Goal: Transaction & Acquisition: Download file/media

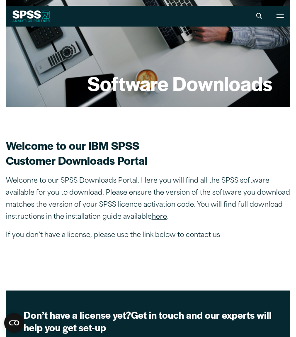
scroll to position [93, 0]
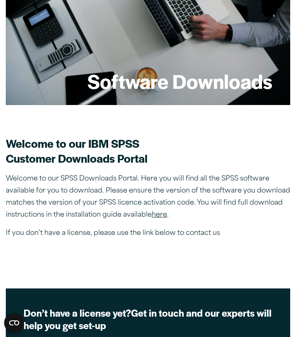
click at [164, 217] on link "here" at bounding box center [159, 215] width 15 height 7
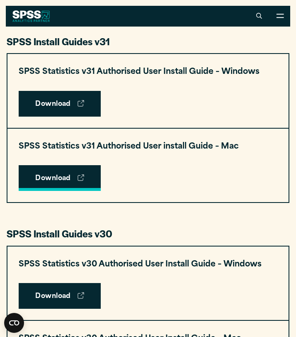
scroll to position [394, 0]
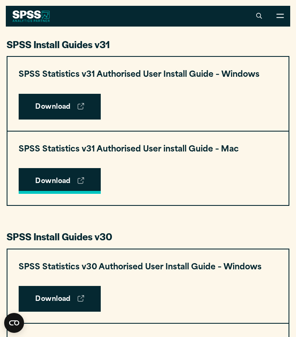
click at [47, 183] on link "Download" at bounding box center [60, 181] width 82 height 26
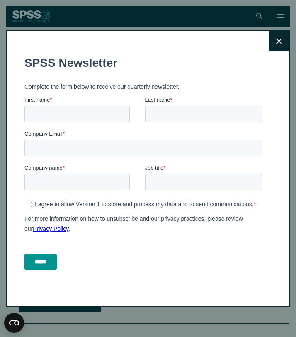
click at [279, 42] on icon at bounding box center [279, 41] width 6 height 6
click at [280, 42] on icon at bounding box center [279, 41] width 6 height 6
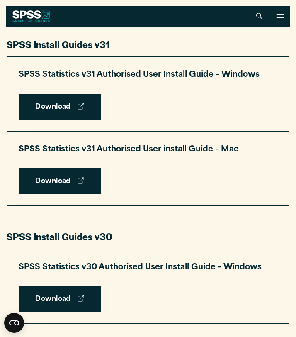
click at [61, 179] on link "Download" at bounding box center [60, 181] width 82 height 26
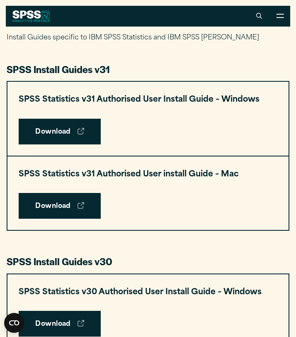
scroll to position [91, 0]
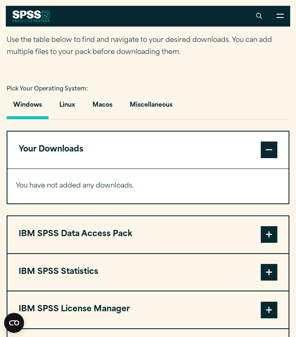
scroll to position [528, 0]
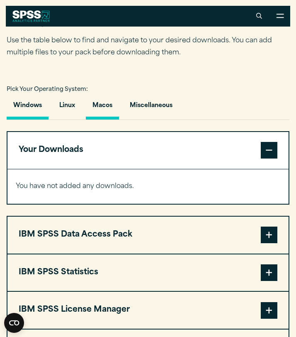
click at [105, 110] on button "Macos" at bounding box center [102, 108] width 33 height 24
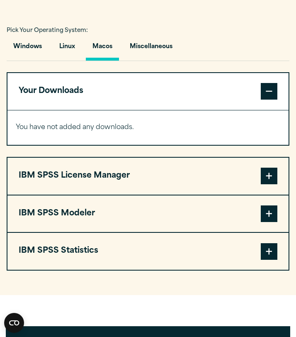
scroll to position [611, 0]
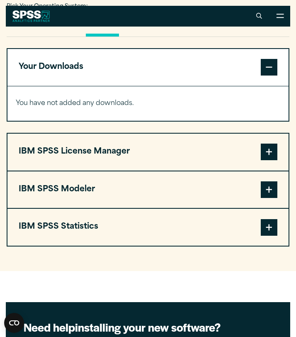
click at [269, 231] on span at bounding box center [269, 227] width 17 height 17
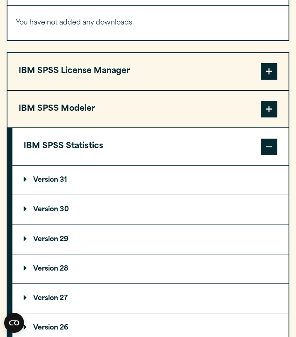
scroll to position [691, 0]
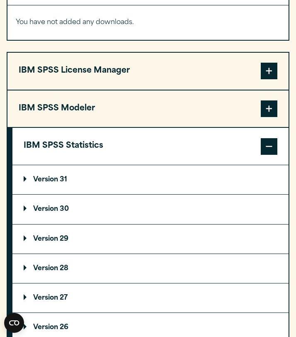
click at [50, 183] on p "Version 31" at bounding box center [46, 179] width 44 height 7
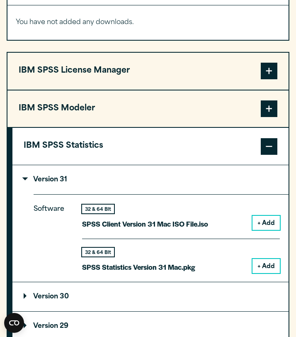
click at [264, 230] on button "+ Add" at bounding box center [266, 223] width 27 height 14
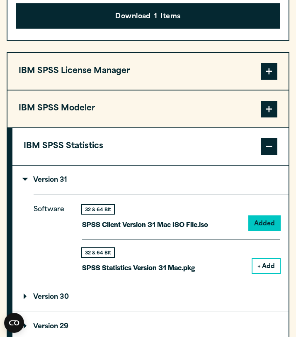
click at [271, 266] on button "+ Add" at bounding box center [266, 266] width 27 height 14
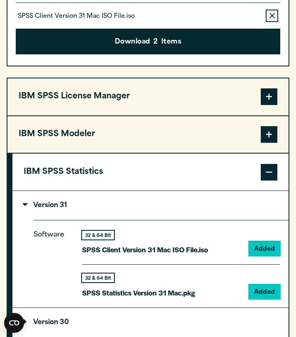
scroll to position [750, 0]
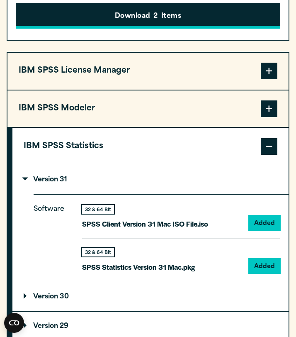
click at [162, 14] on button "Download 2 Items" at bounding box center [148, 16] width 265 height 26
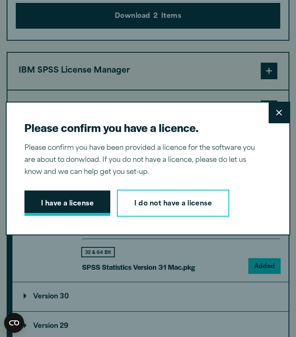
click at [90, 202] on button "I have a license" at bounding box center [67, 203] width 86 height 26
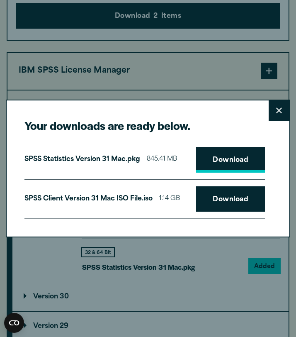
click at [215, 169] on link "Download" at bounding box center [230, 160] width 69 height 26
click at [234, 200] on link "Download" at bounding box center [230, 199] width 69 height 26
click at [278, 109] on icon at bounding box center [279, 110] width 6 height 6
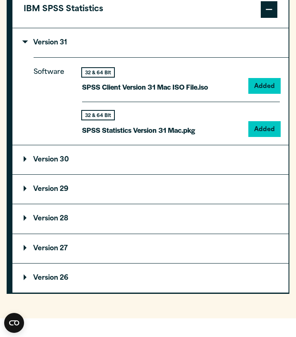
scroll to position [892, 0]
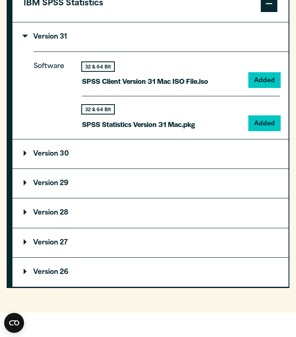
click at [32, 216] on p "Version 28" at bounding box center [46, 213] width 45 height 7
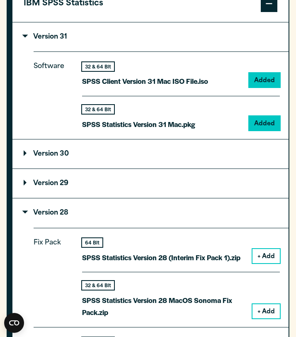
click at [55, 187] on p "Version 29" at bounding box center [46, 183] width 45 height 7
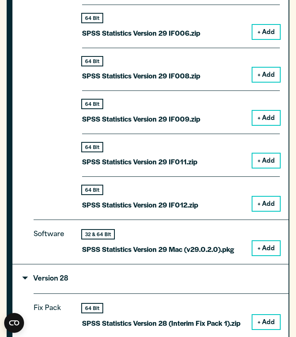
scroll to position [1272, 0]
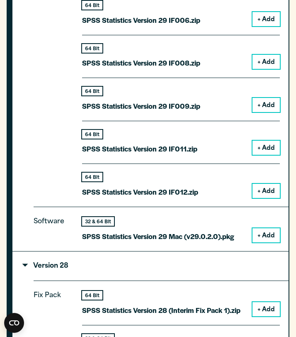
click at [273, 237] on button "+ Add" at bounding box center [266, 235] width 27 height 14
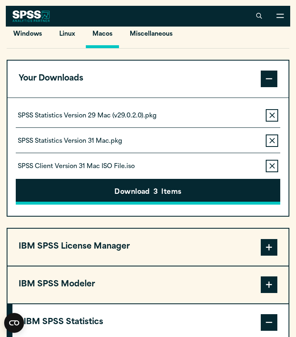
scroll to position [598, 0]
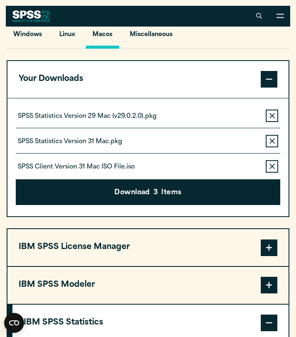
click at [273, 144] on icon "button" at bounding box center [272, 140] width 5 height 5
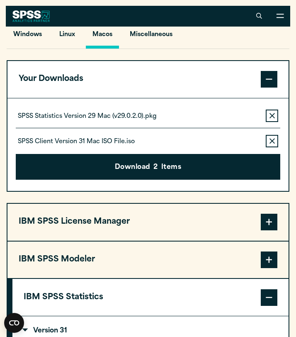
click at [273, 144] on icon "button" at bounding box center [272, 140] width 5 height 5
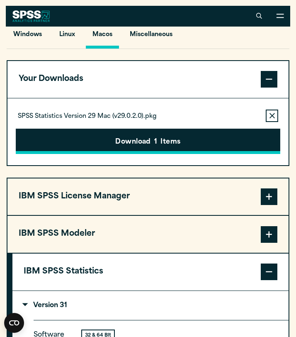
click at [220, 148] on button "Download 1 Items" at bounding box center [148, 142] width 265 height 26
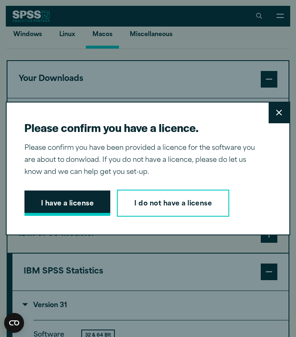
click at [82, 203] on button "I have a license" at bounding box center [67, 203] width 86 height 26
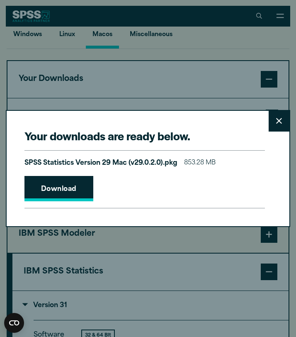
click at [77, 188] on link "Download" at bounding box center [58, 189] width 69 height 26
click at [279, 116] on button "Close" at bounding box center [279, 121] width 21 height 21
